Goal: Information Seeking & Learning: Learn about a topic

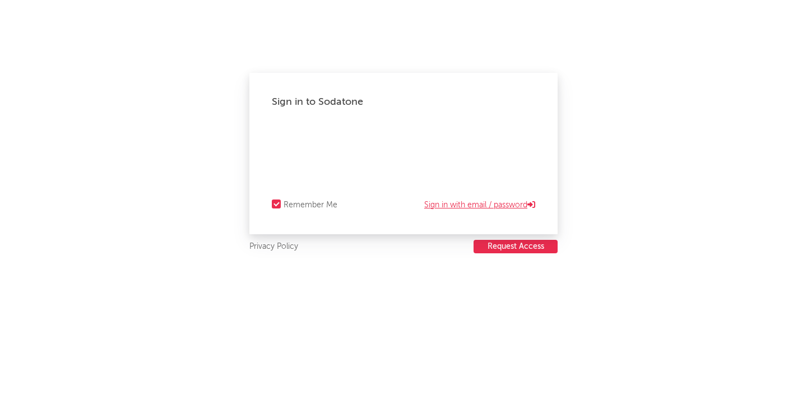
click at [453, 208] on link "Sign in with email / password" at bounding box center [479, 204] width 111 height 13
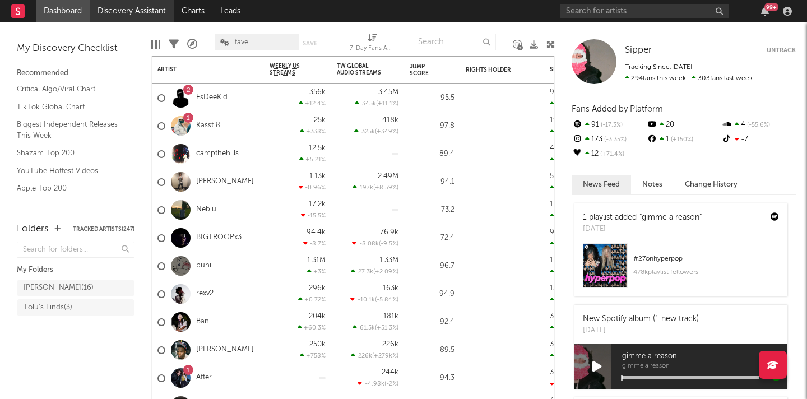
click at [127, 11] on link "Discovery Assistant" at bounding box center [132, 11] width 84 height 22
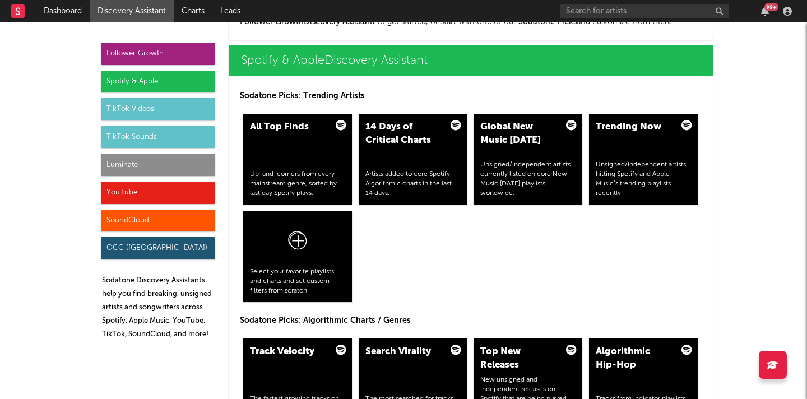
scroll to position [1146, 0]
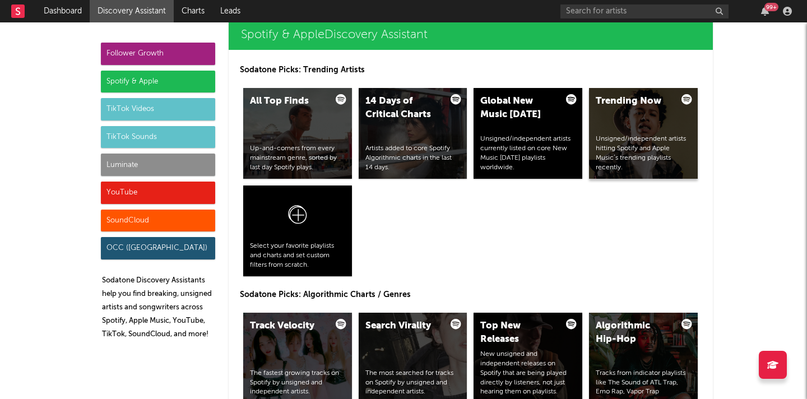
click at [639, 149] on div "Unsigned/independent artists hitting Spotify and Apple Music’s trending playlis…" at bounding box center [643, 154] width 95 height 38
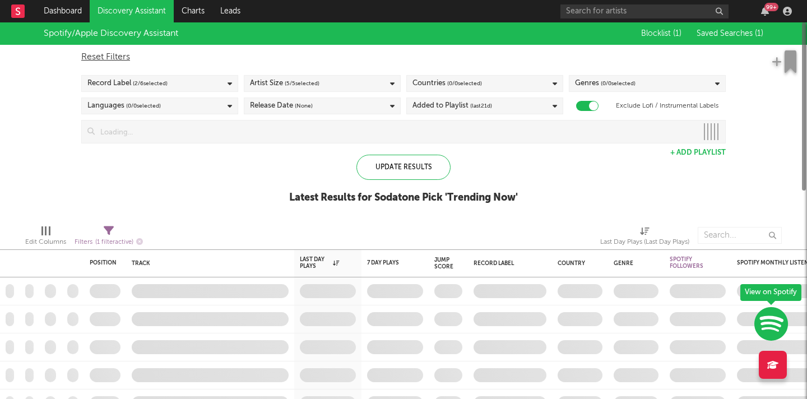
checkbox input "true"
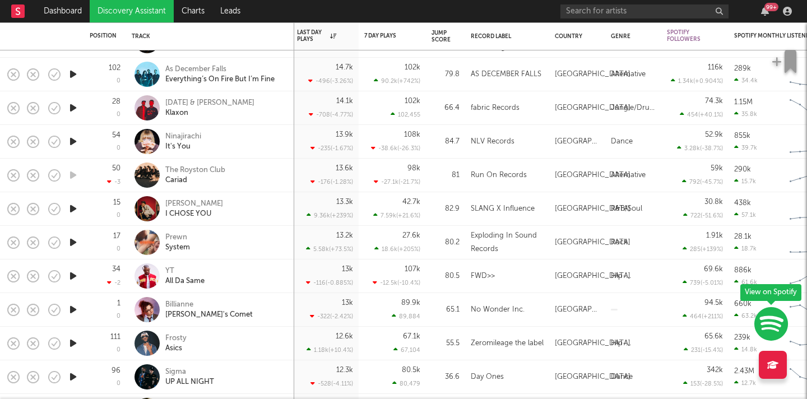
click at [69, 242] on icon "button" at bounding box center [73, 242] width 12 height 14
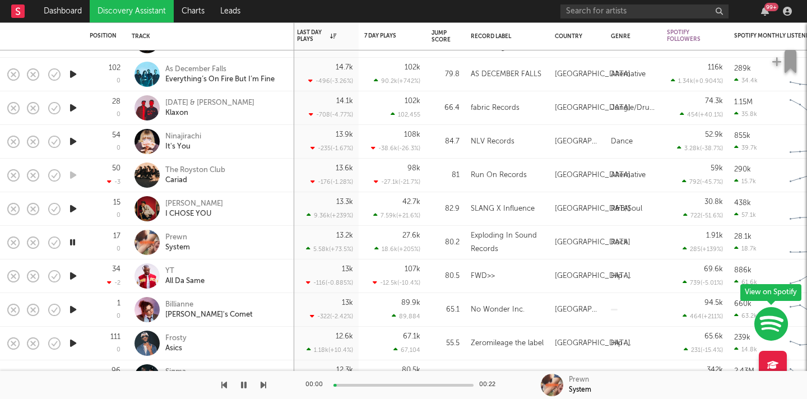
click at [72, 242] on icon "button" at bounding box center [72, 242] width 11 height 14
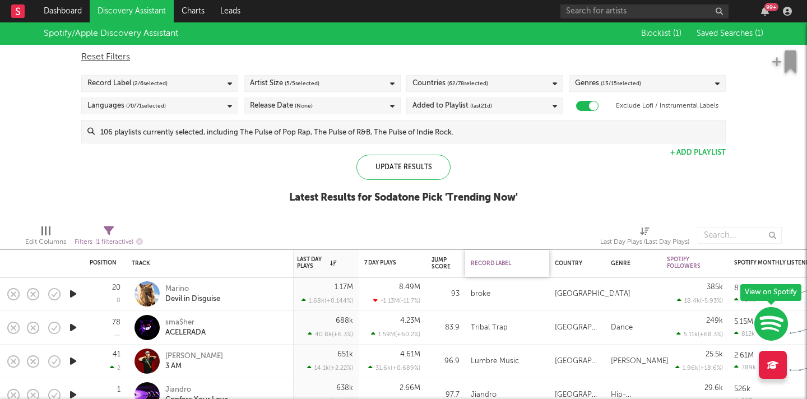
click at [491, 263] on div "Record Label" at bounding box center [504, 263] width 67 height 7
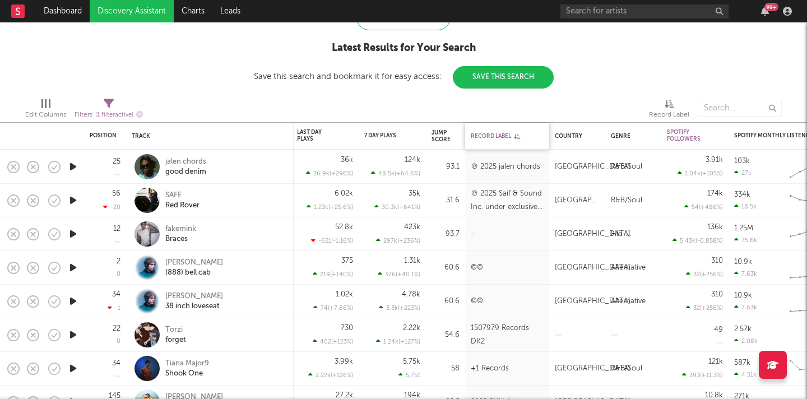
click at [493, 134] on div "Record Label" at bounding box center [504, 136] width 67 height 7
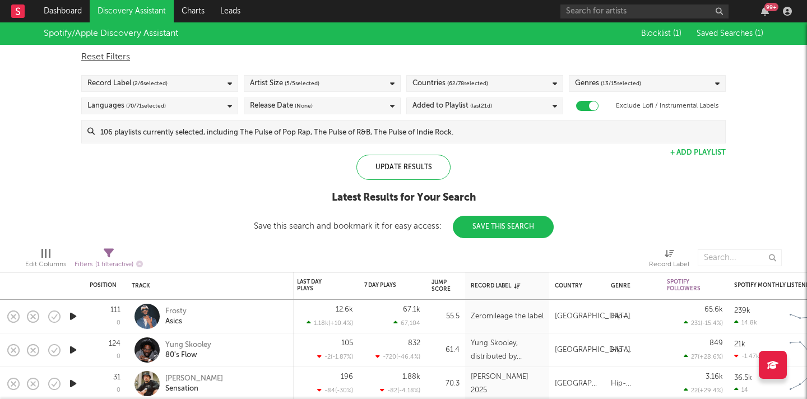
click at [224, 81] on div "Record Label ( 2 / 6 selected)" at bounding box center [159, 83] width 157 height 17
click at [180, 247] on div at bounding box center [269, 258] width 237 height 28
click at [415, 168] on div "Update Results" at bounding box center [404, 167] width 94 height 25
click at [496, 285] on div "Record Label" at bounding box center [504, 286] width 67 height 7
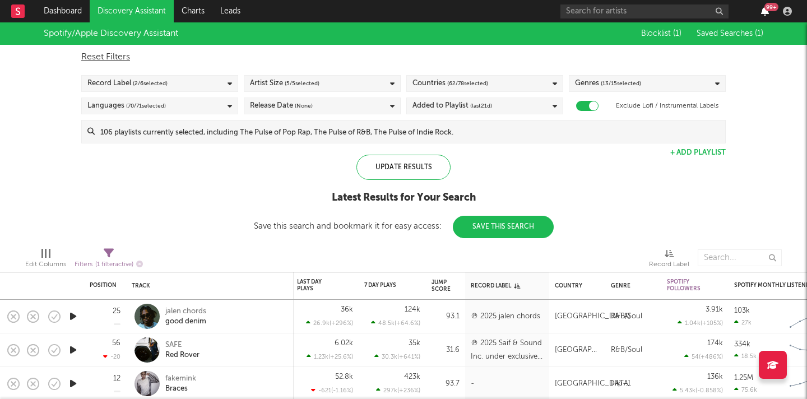
click at [763, 15] on icon "button" at bounding box center [765, 11] width 8 height 9
click at [379, 219] on div "Update Results Latest Results for Your Search Save this search and bookmark it …" at bounding box center [404, 197] width 300 height 84
